Goal: Find specific page/section: Find specific page/section

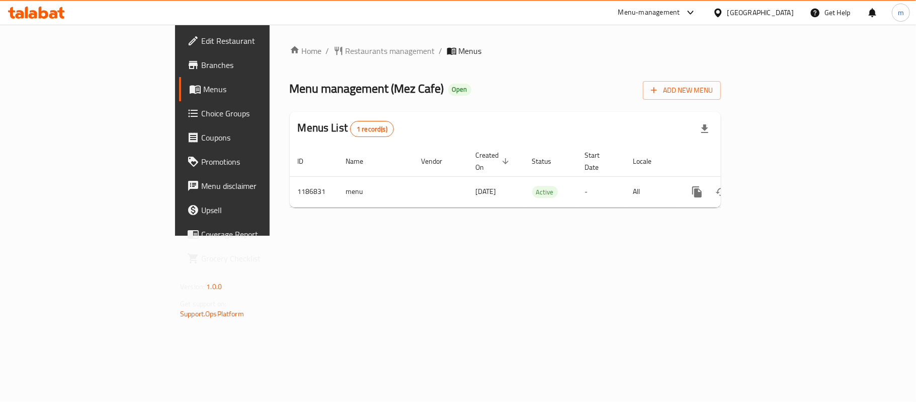
click at [201, 42] on span "Edit Restaurant" at bounding box center [260, 41] width 119 height 12
click at [179, 48] on link "Edit Restaurant" at bounding box center [253, 41] width 149 height 24
click at [691, 20] on div "Menu-management" at bounding box center [657, 13] width 95 height 24
click at [687, 15] on icon at bounding box center [691, 13] width 12 height 12
click at [575, 107] on div "Restaurant-Management" at bounding box center [596, 111] width 79 height 11
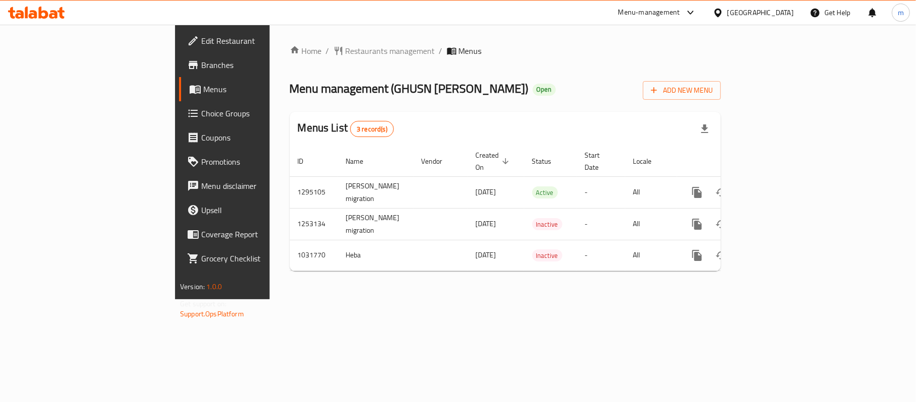
click at [677, 13] on div "Menu-management" at bounding box center [650, 13] width 62 height 12
click at [607, 109] on div "Restaurant-Management" at bounding box center [596, 111] width 79 height 11
